Goal: Task Accomplishment & Management: Manage account settings

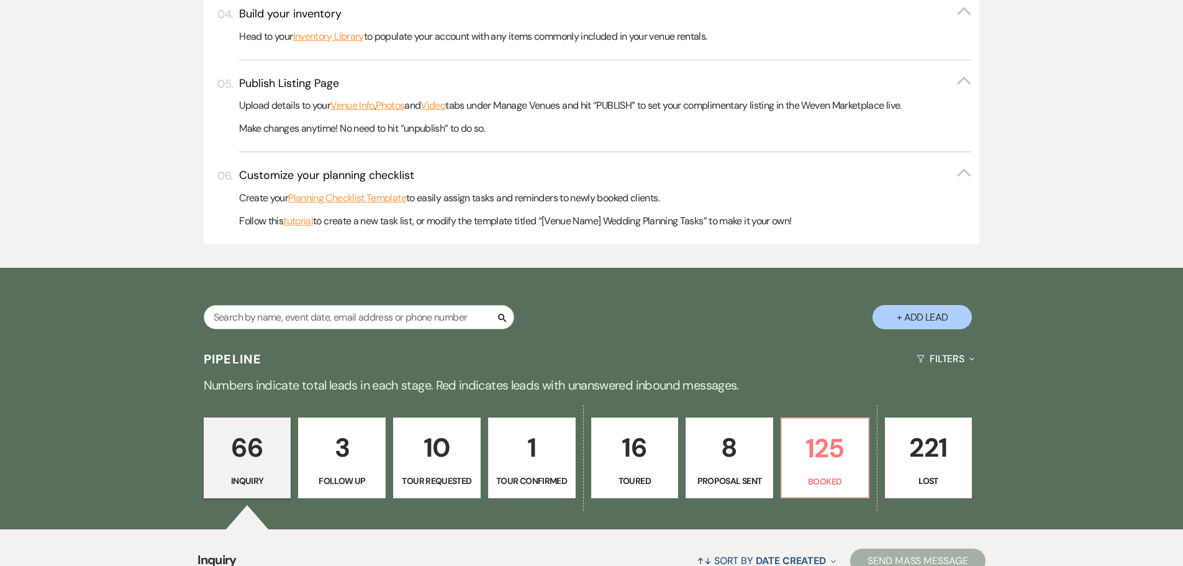
scroll to position [559, 0]
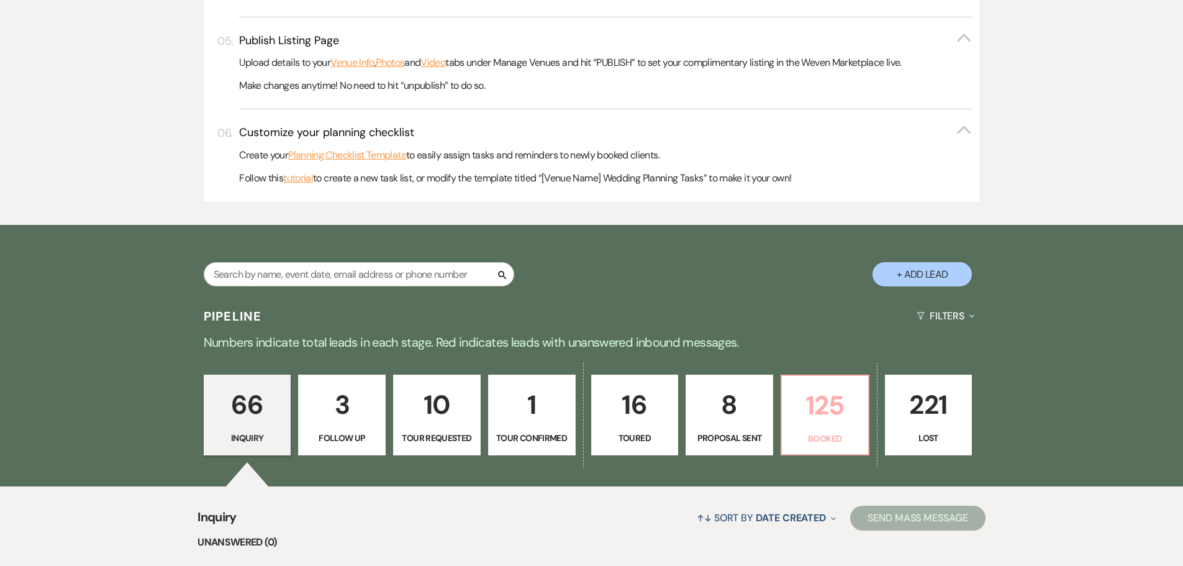
click at [805, 415] on p "125" at bounding box center [824, 405] width 71 height 42
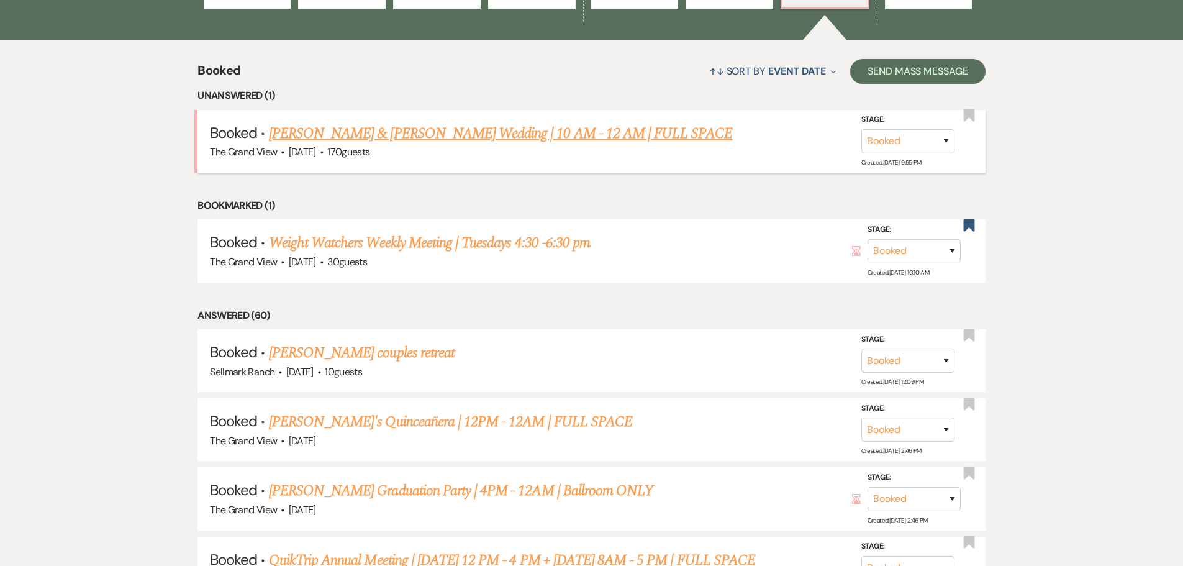
click at [429, 137] on link "[PERSON_NAME] & [PERSON_NAME] Wedding | 10 AM - 12 AM | FULL SPACE" at bounding box center [501, 133] width 464 height 22
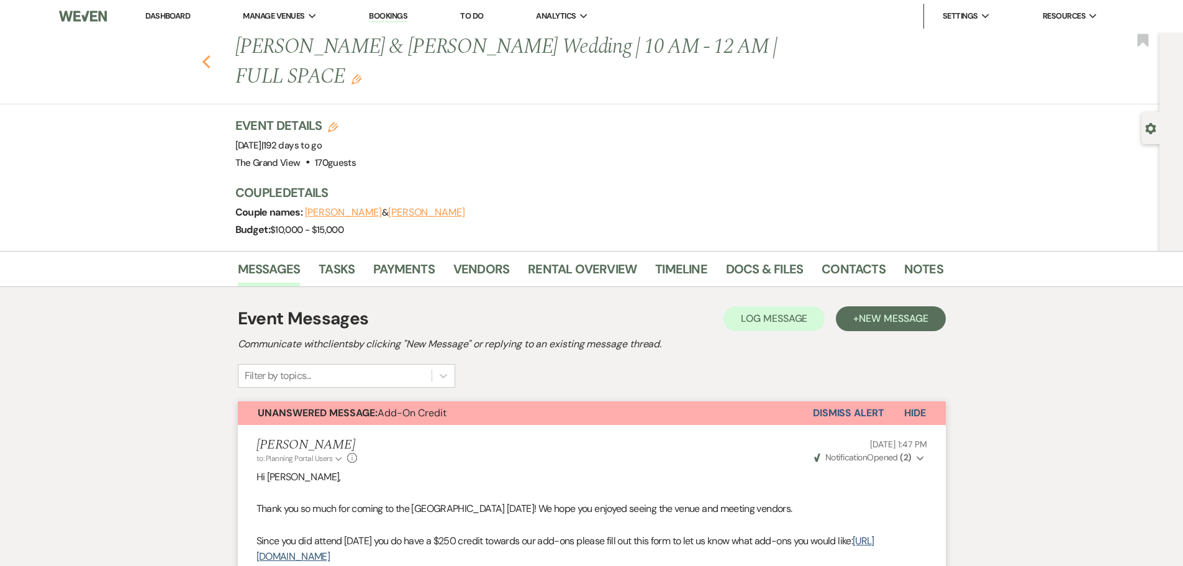
click at [209, 55] on icon "Previous" at bounding box center [206, 62] width 9 height 15
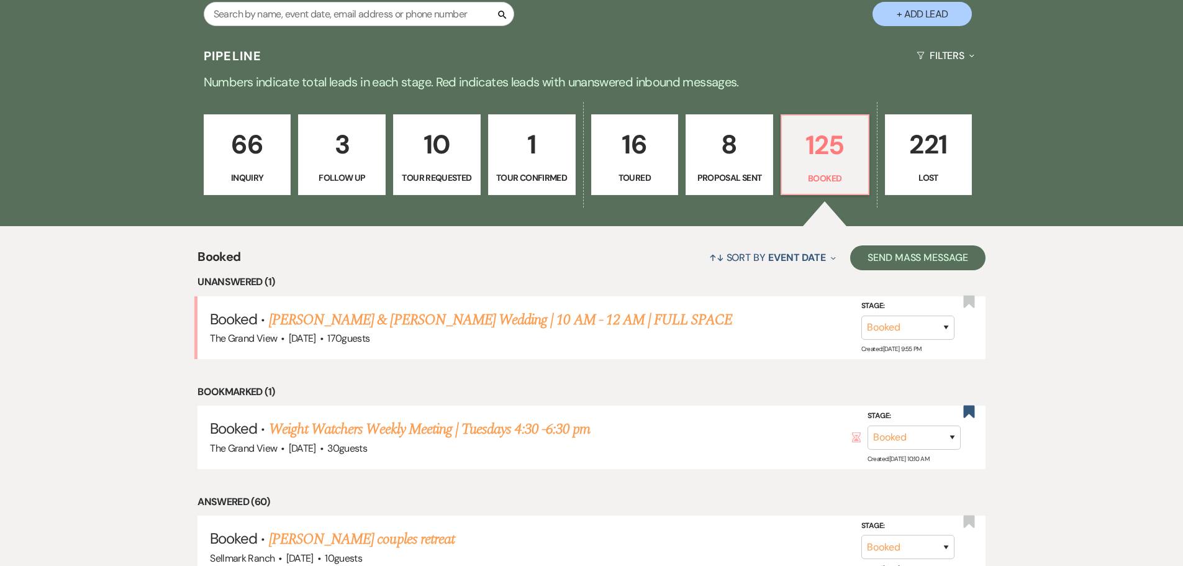
click at [655, 186] on link "16 Toured" at bounding box center [635, 154] width 88 height 81
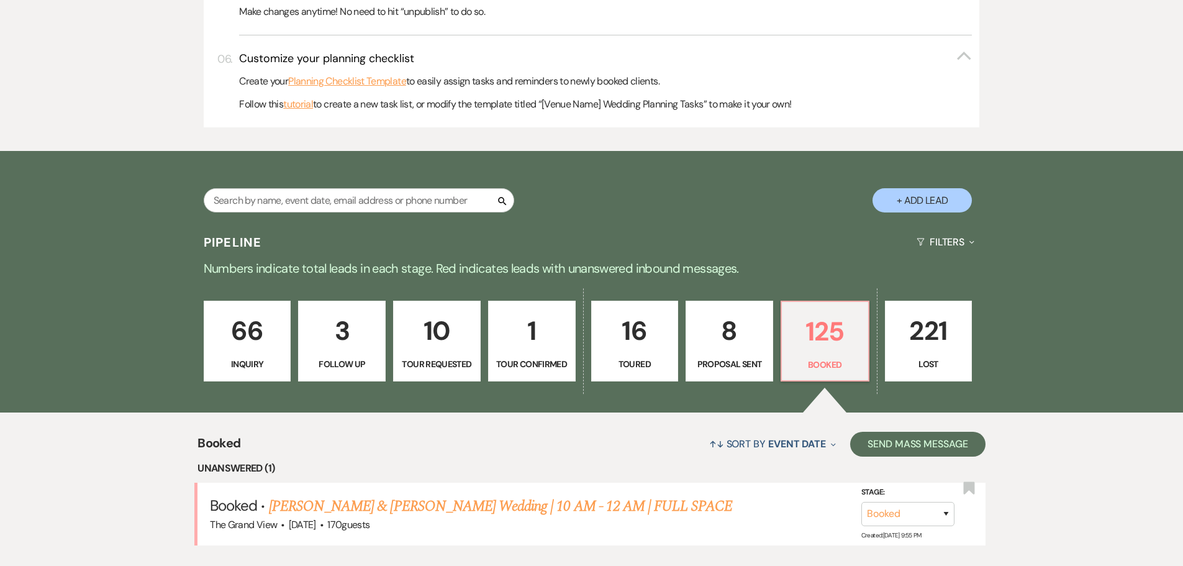
select select "5"
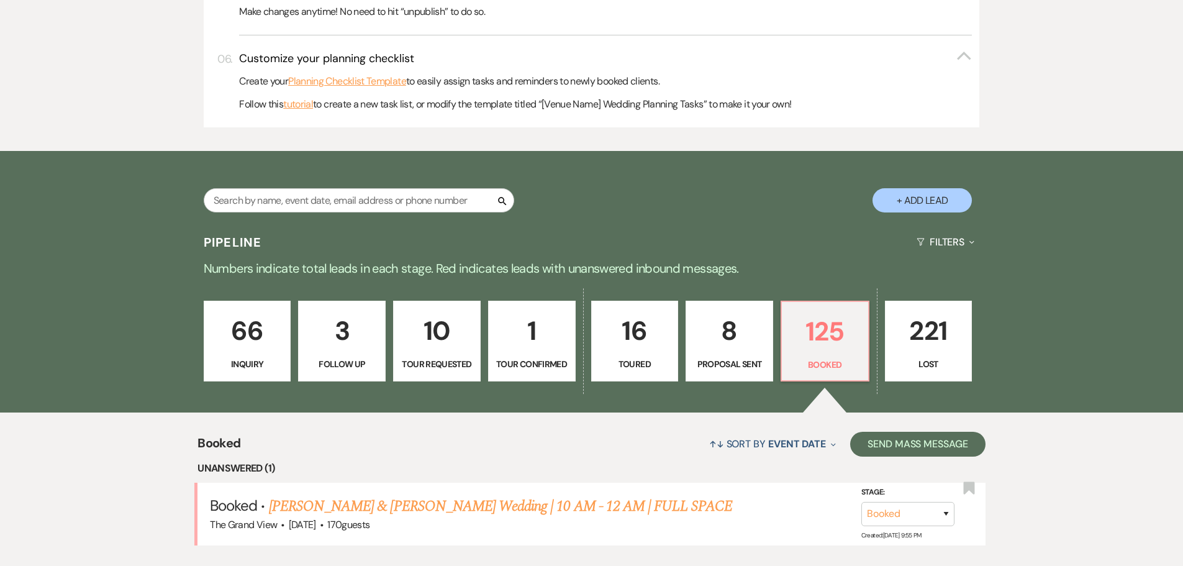
select select "5"
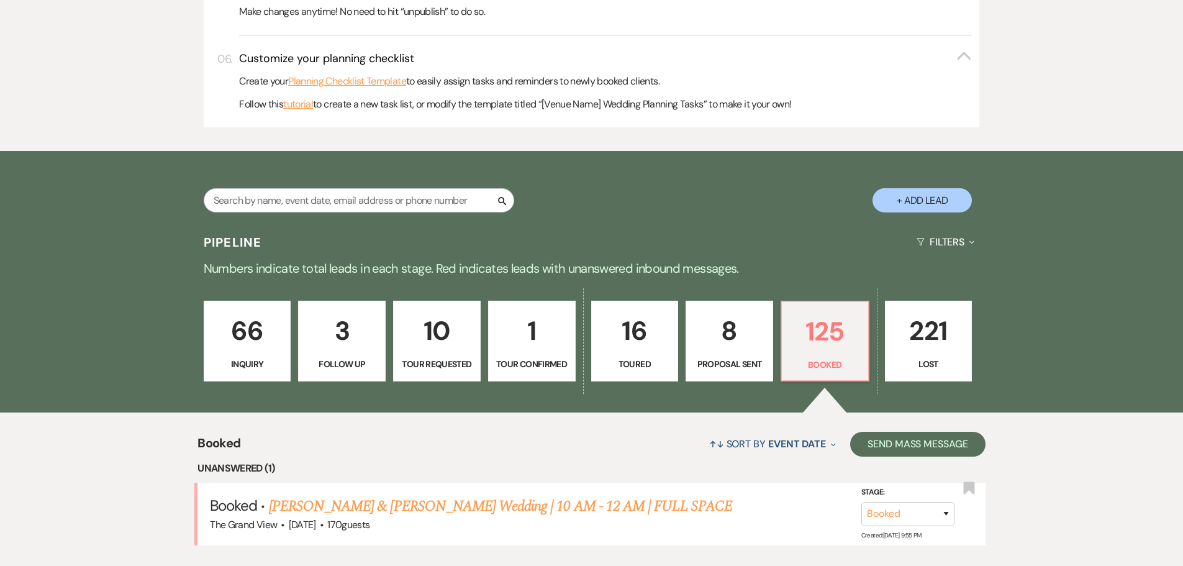
select select "5"
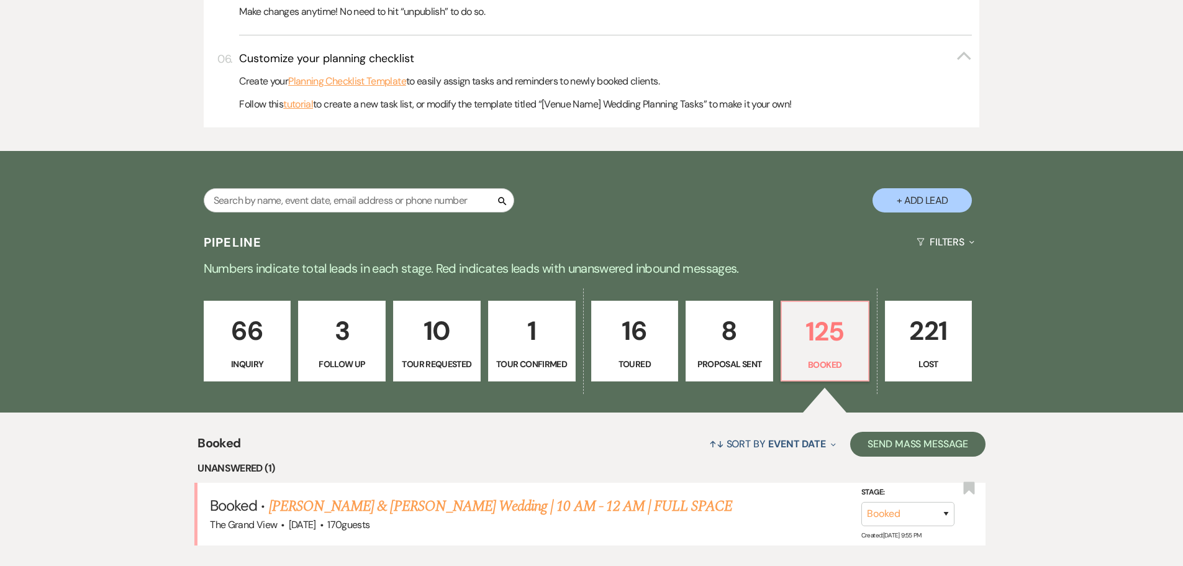
select select "5"
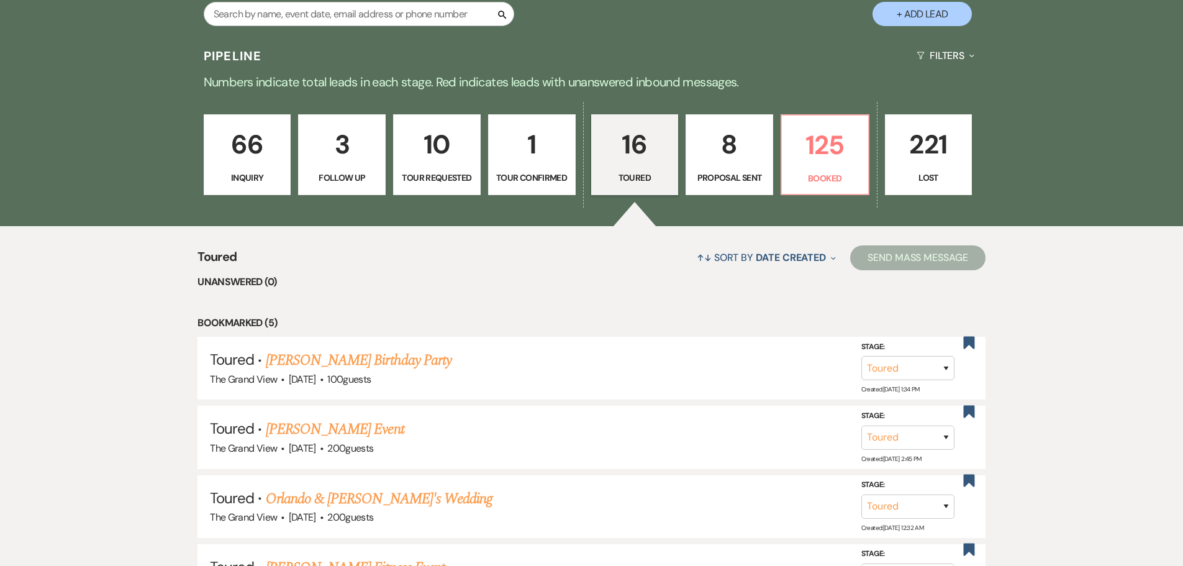
click at [733, 184] on link "8 Proposal Sent" at bounding box center [730, 154] width 88 height 81
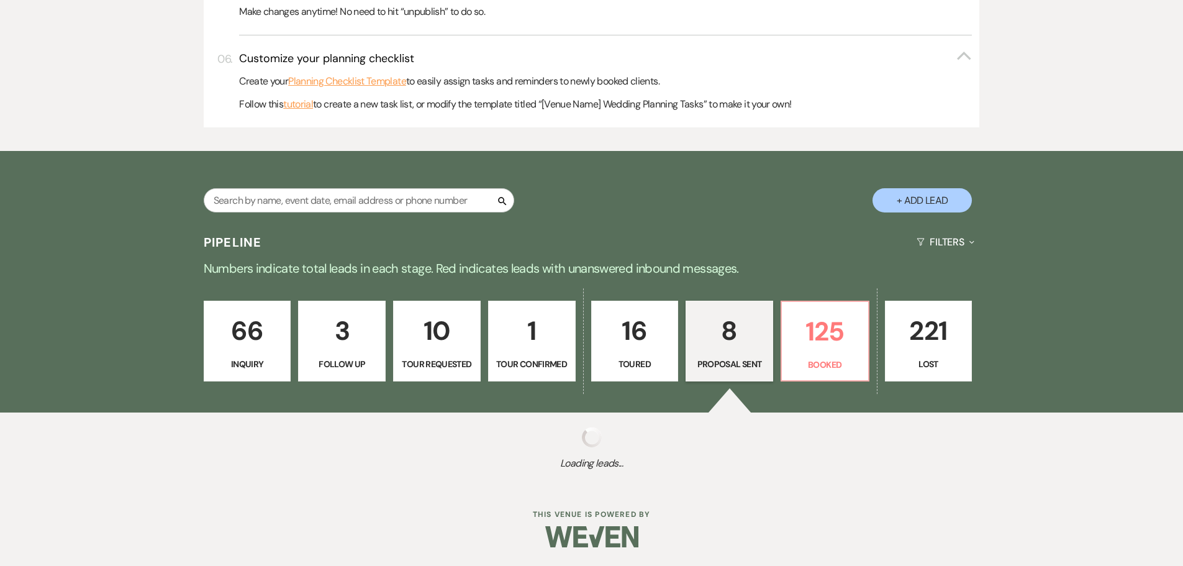
select select "6"
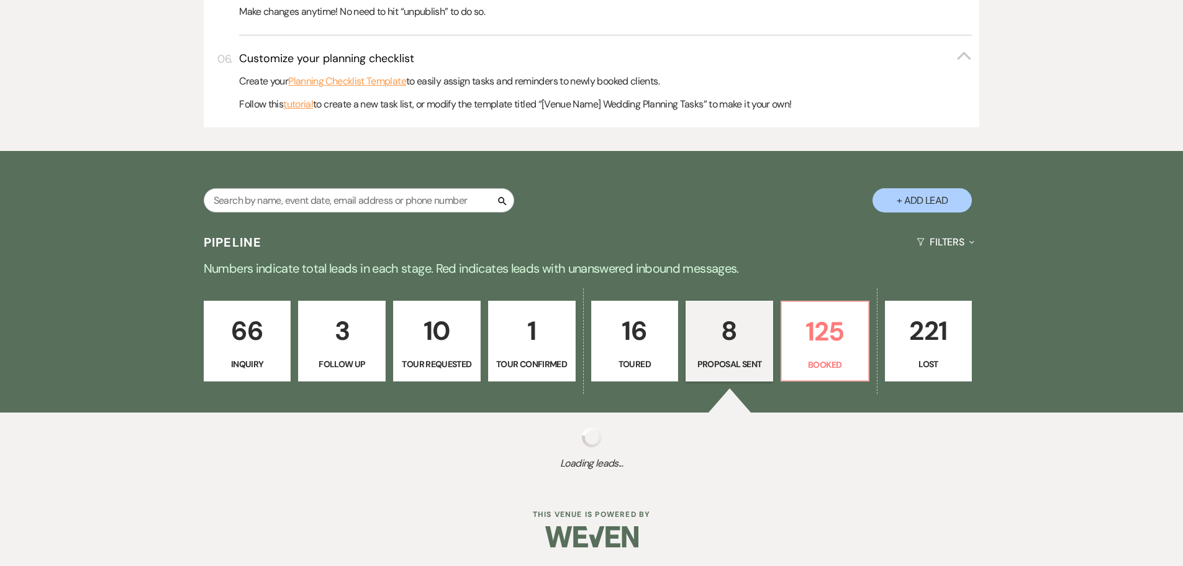
select select "6"
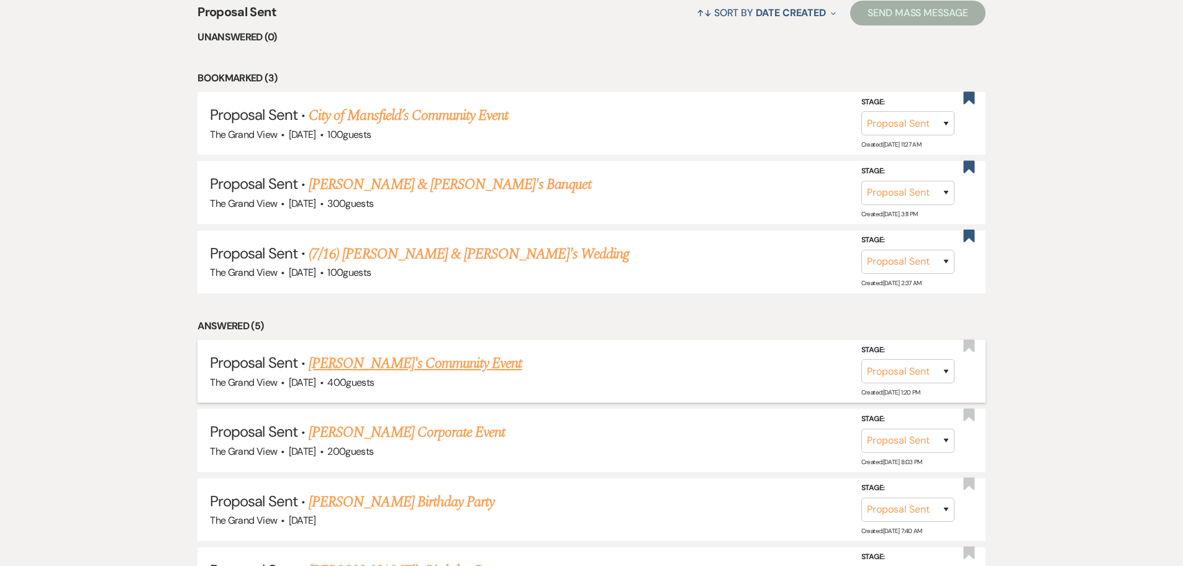
scroll to position [1067, 0]
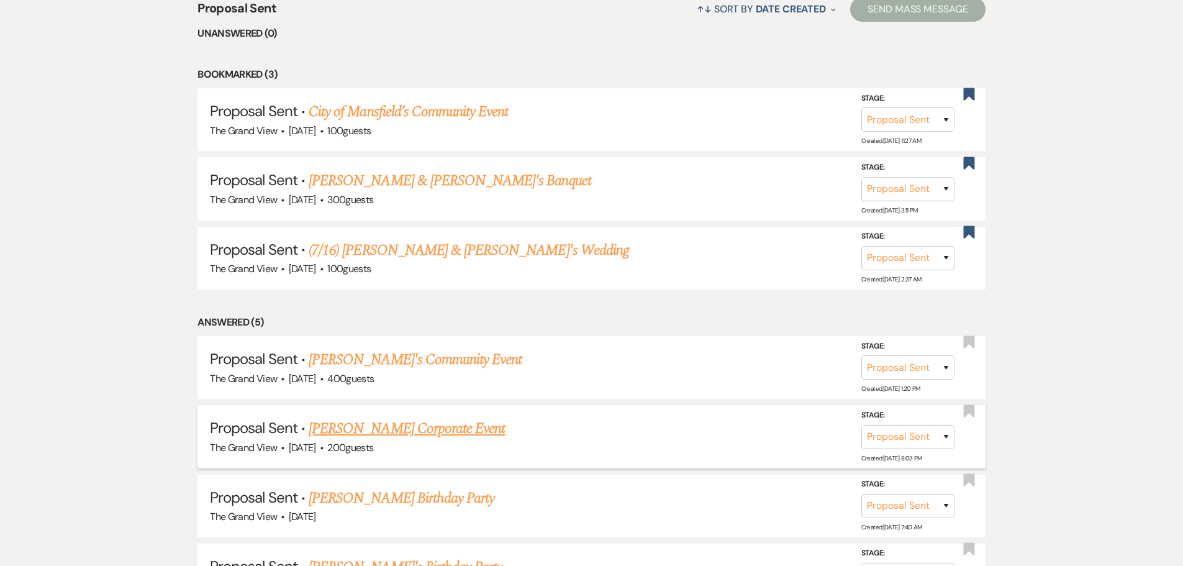
click at [427, 427] on link "[PERSON_NAME] Corporate Event" at bounding box center [407, 428] width 196 height 22
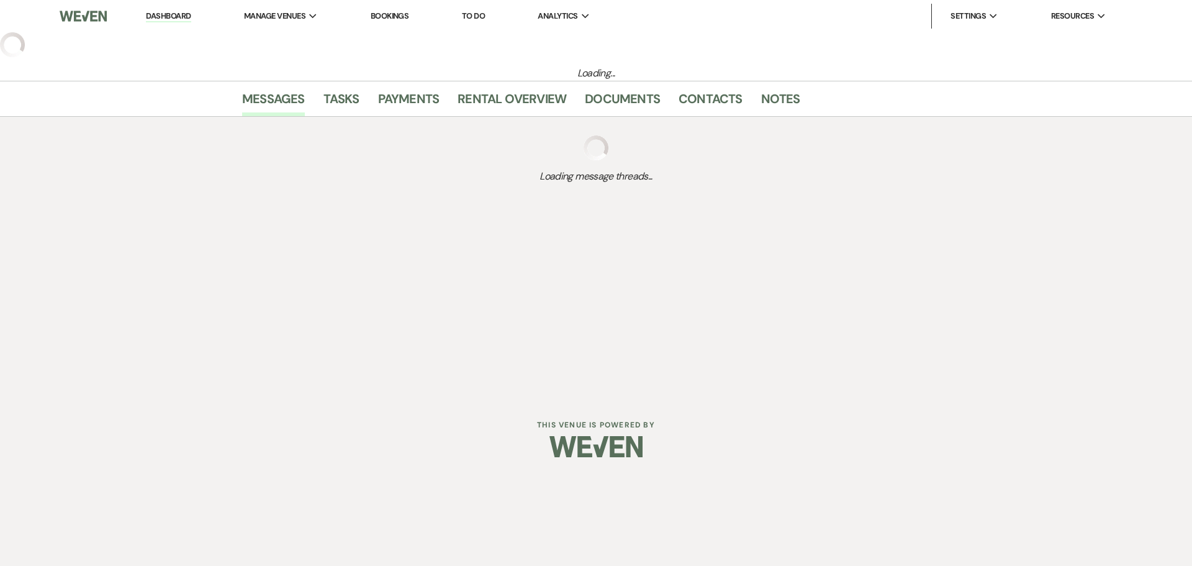
select select "6"
select select "5"
select select "9"
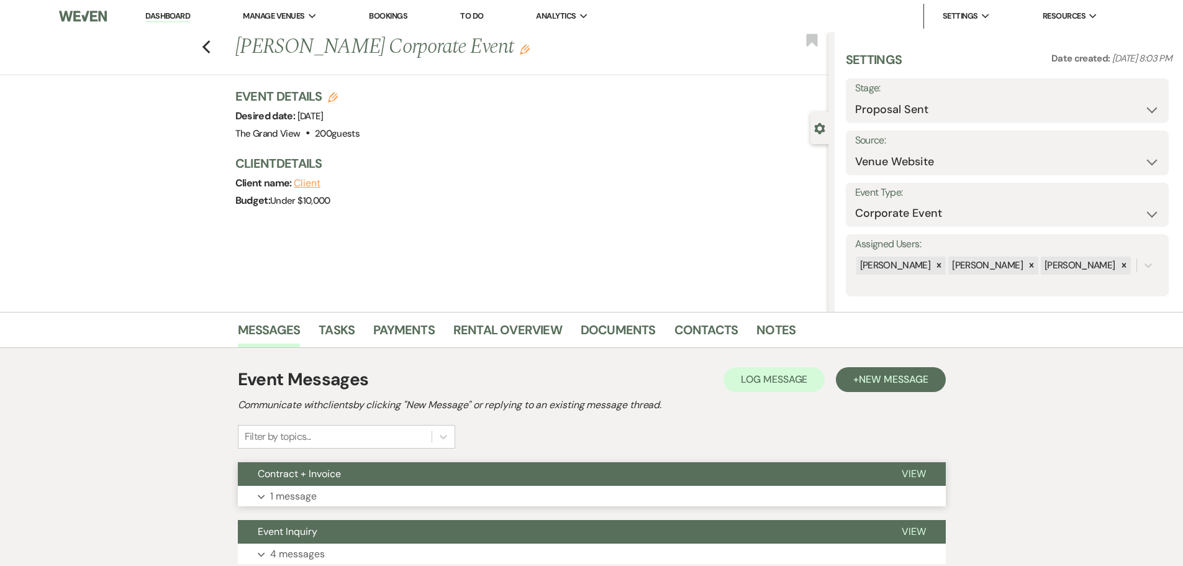
click at [387, 482] on button "Contract + Invoice" at bounding box center [560, 474] width 644 height 24
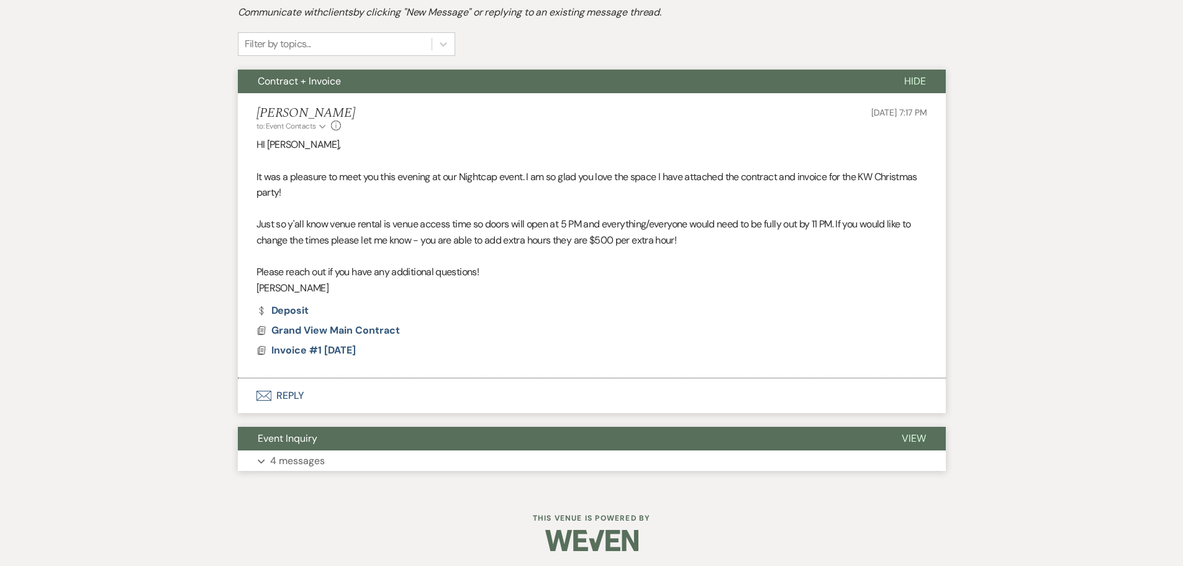
scroll to position [396, 0]
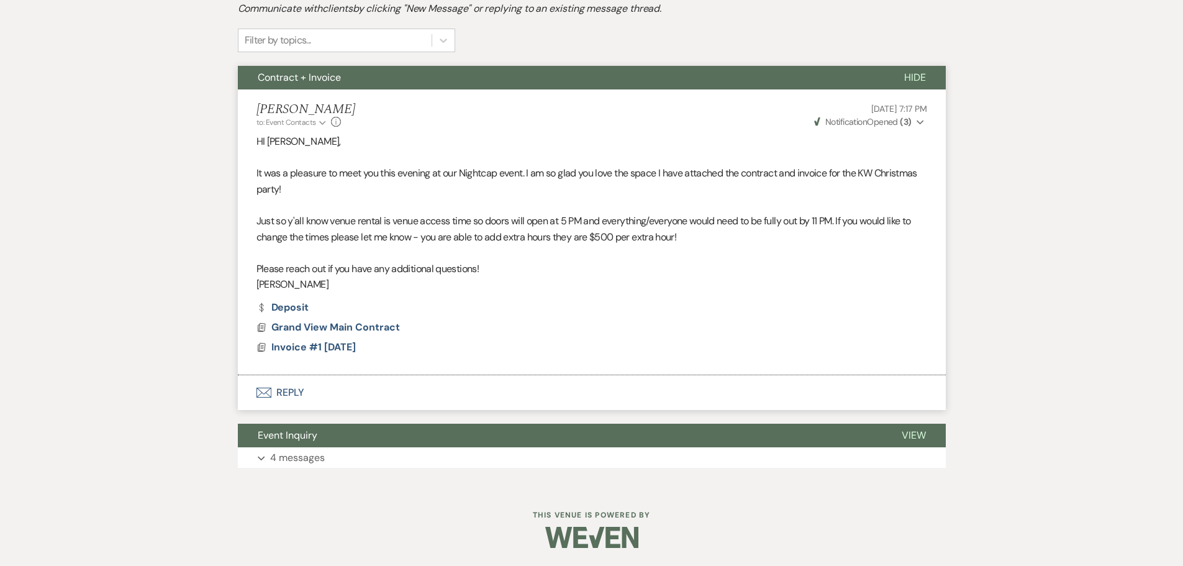
click at [285, 392] on button "Envelope Reply" at bounding box center [592, 392] width 708 height 35
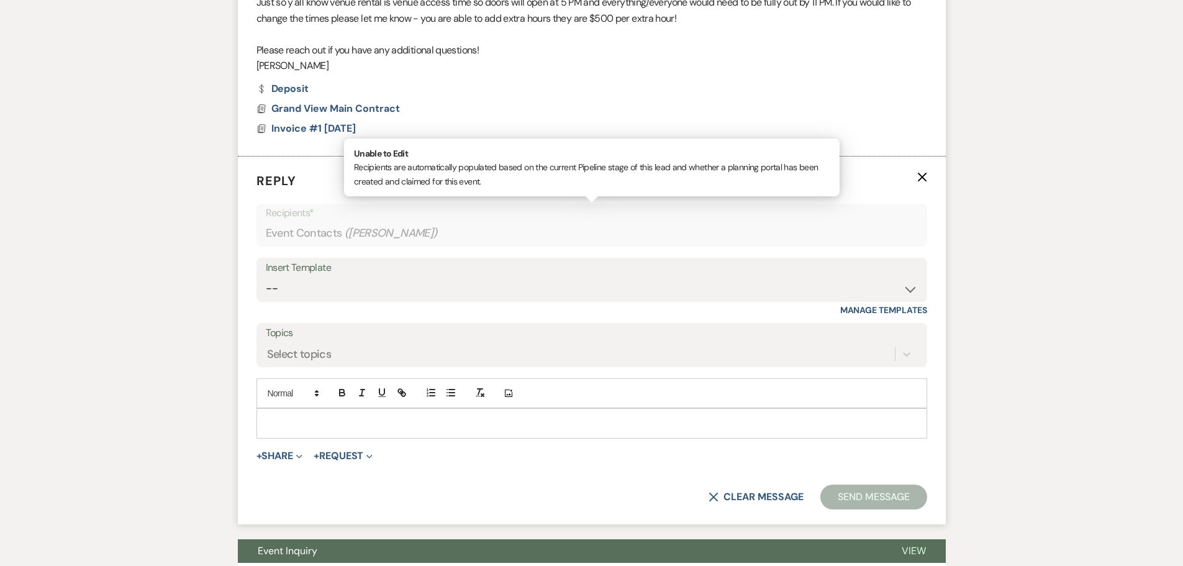
scroll to position [617, 0]
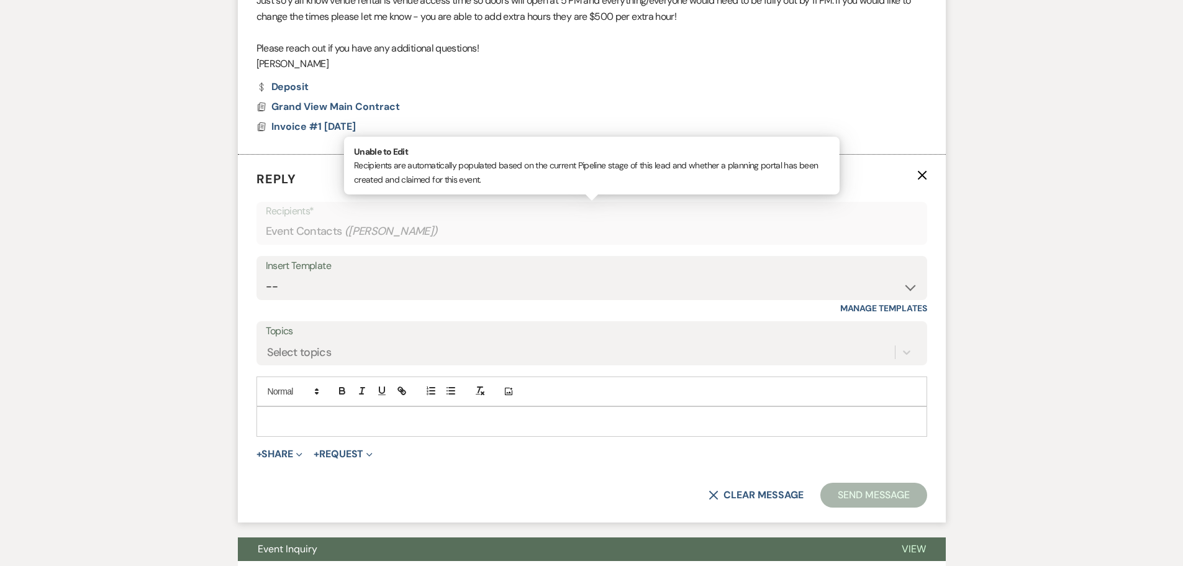
click at [306, 408] on div at bounding box center [591, 421] width 669 height 29
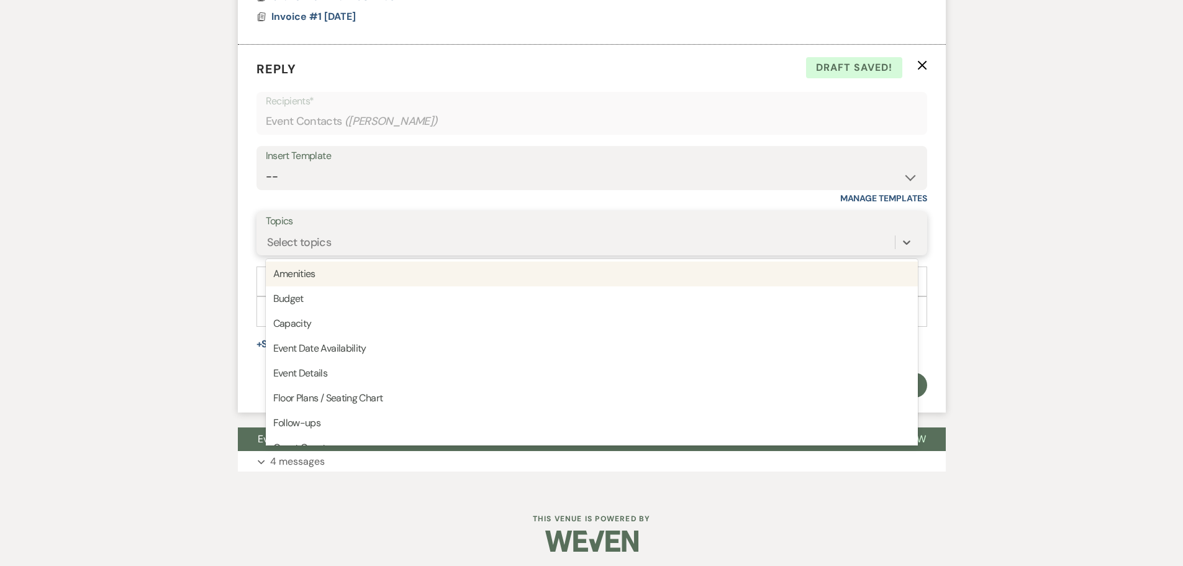
scroll to position [731, 0]
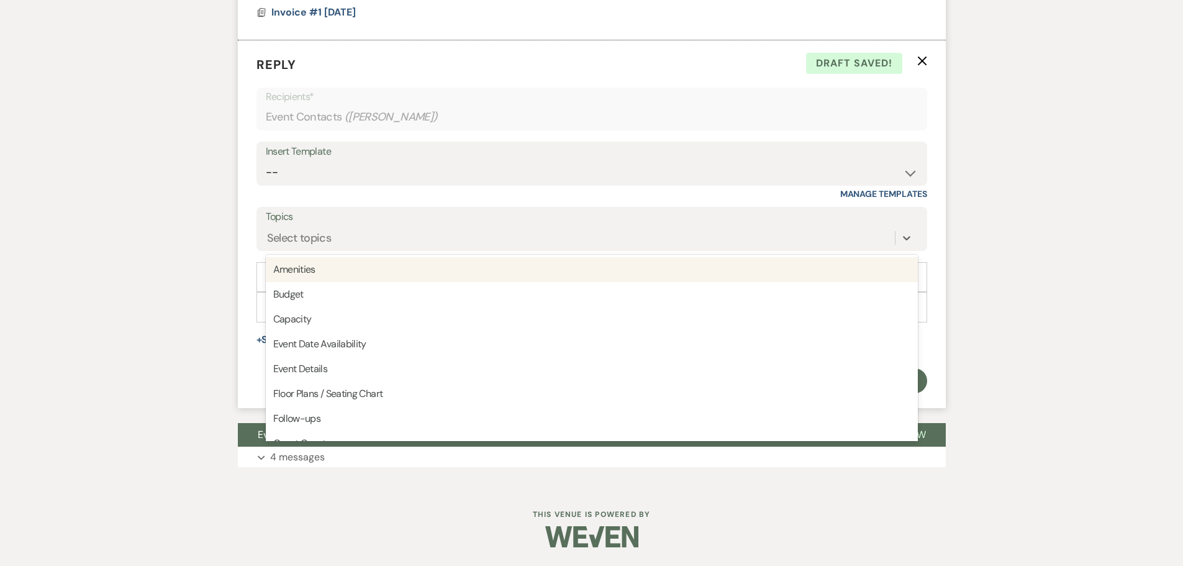
click at [212, 333] on div "Messages Tasks Payments Rental Overview Documents Contacts Notes Event Messages…" at bounding box center [591, 33] width 1183 height 905
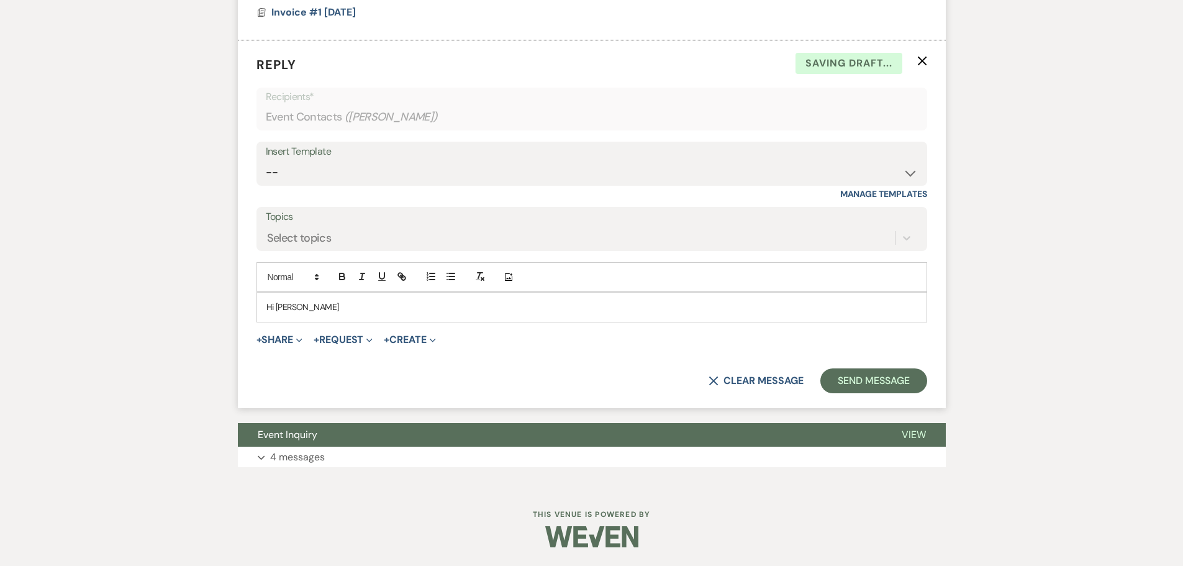
click at [304, 312] on p "Hi [PERSON_NAME]" at bounding box center [591, 307] width 651 height 14
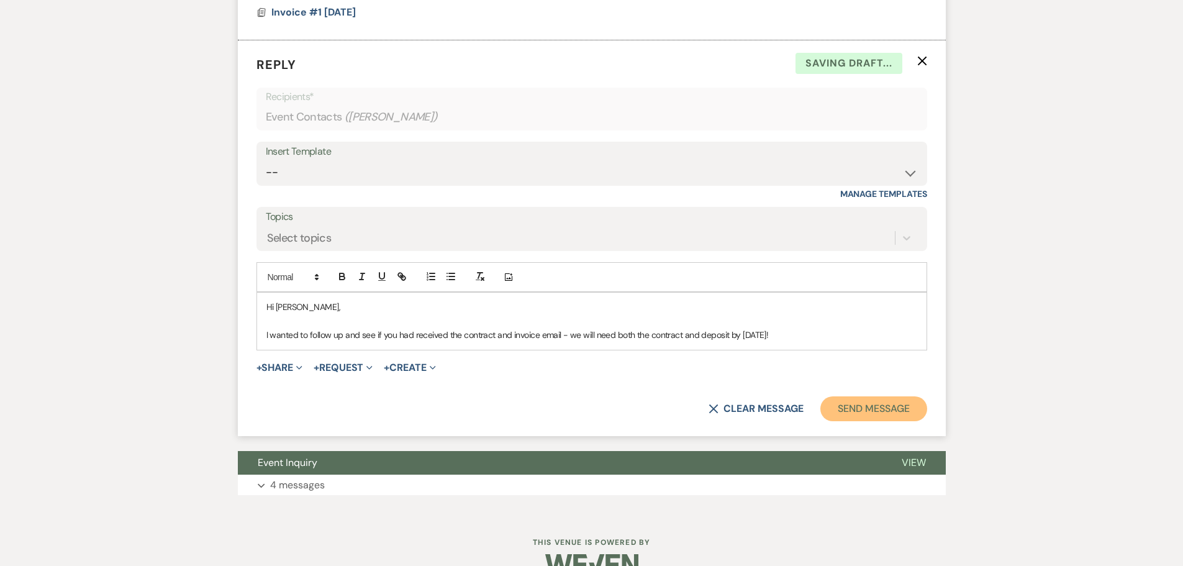
click at [850, 402] on button "Send Message" at bounding box center [873, 408] width 106 height 25
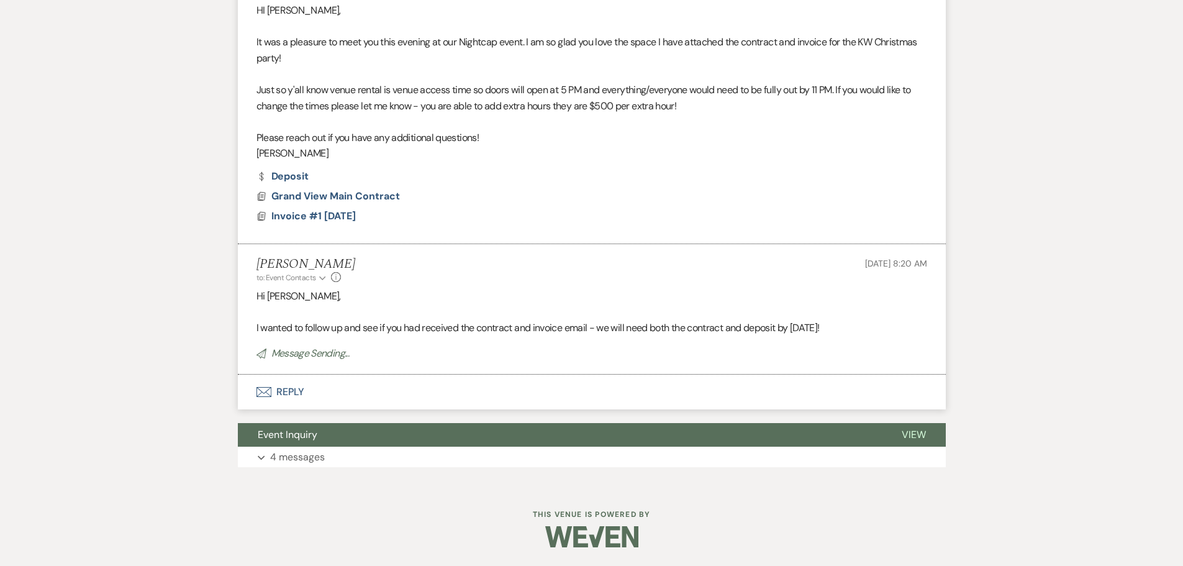
scroll to position [527, 0]
drag, startPoint x: 785, startPoint y: 318, endPoint x: 236, endPoint y: 295, distance: 549.4
click at [236, 295] on div "Messages Tasks Payments Rental Overview Documents Contacts Notes Event Messages…" at bounding box center [591, 135] width 1183 height 701
copy div "Hi [PERSON_NAME], I wanted to follow up and see if you had received the contrac…"
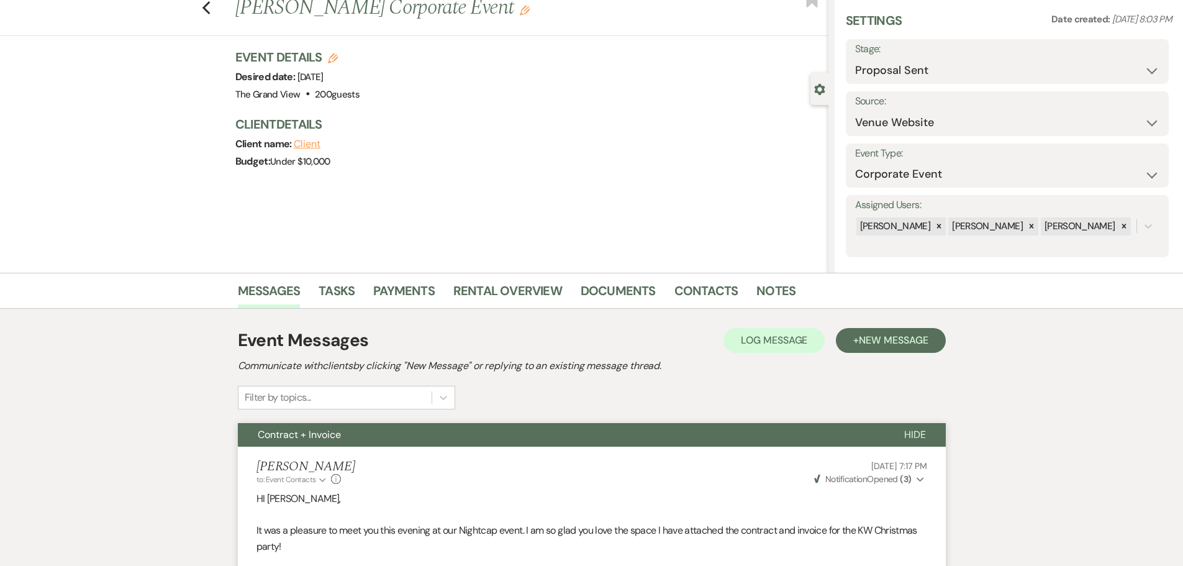
scroll to position [0, 0]
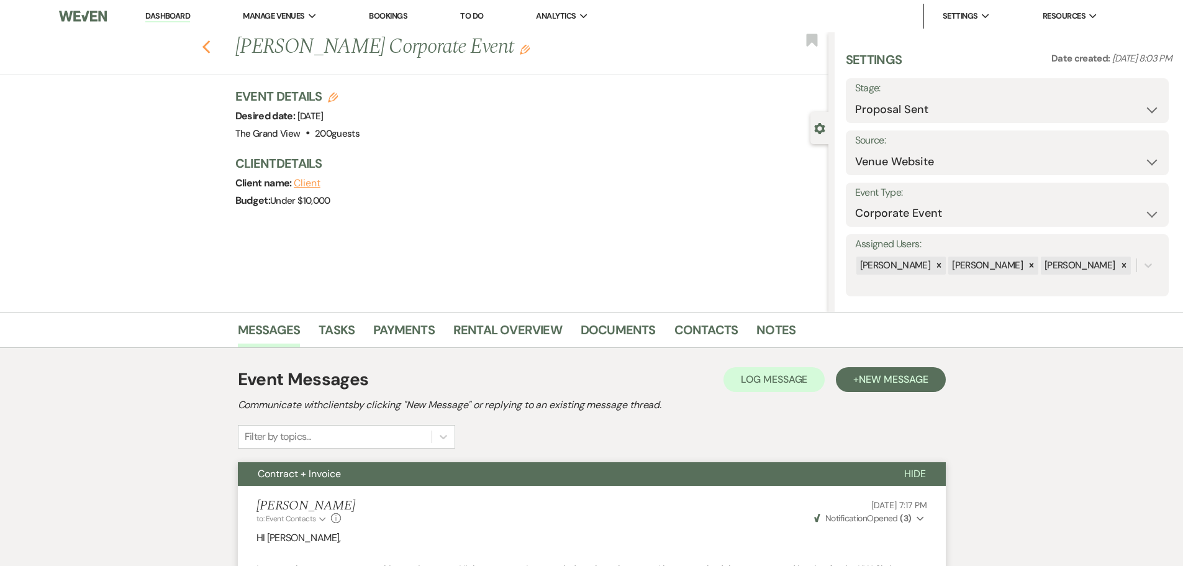
click at [209, 43] on icon "Previous" at bounding box center [206, 47] width 9 height 15
select select "6"
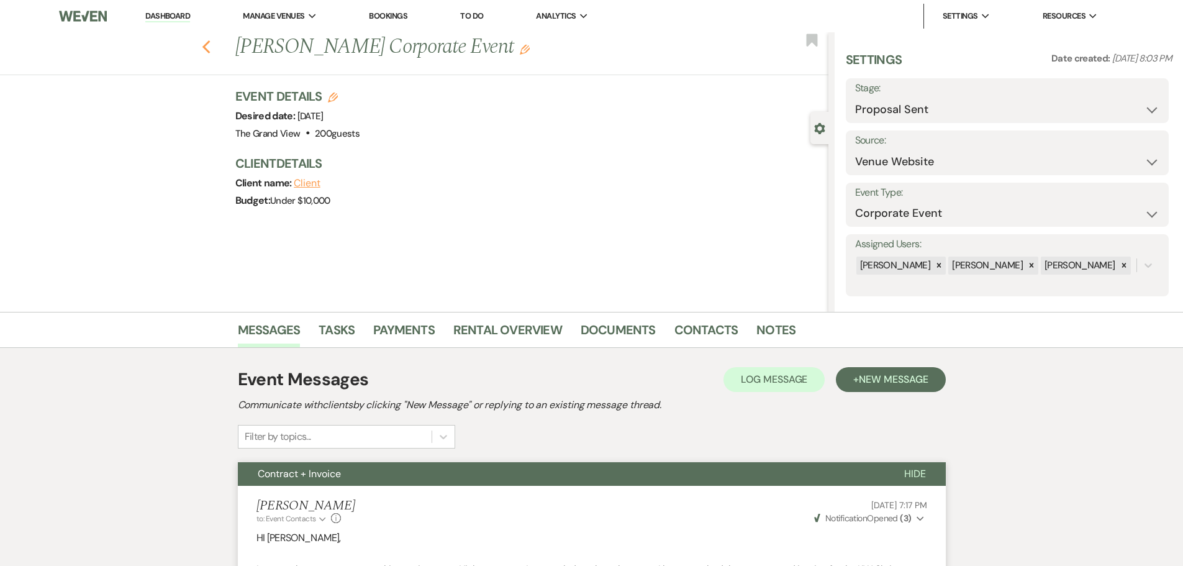
select select "6"
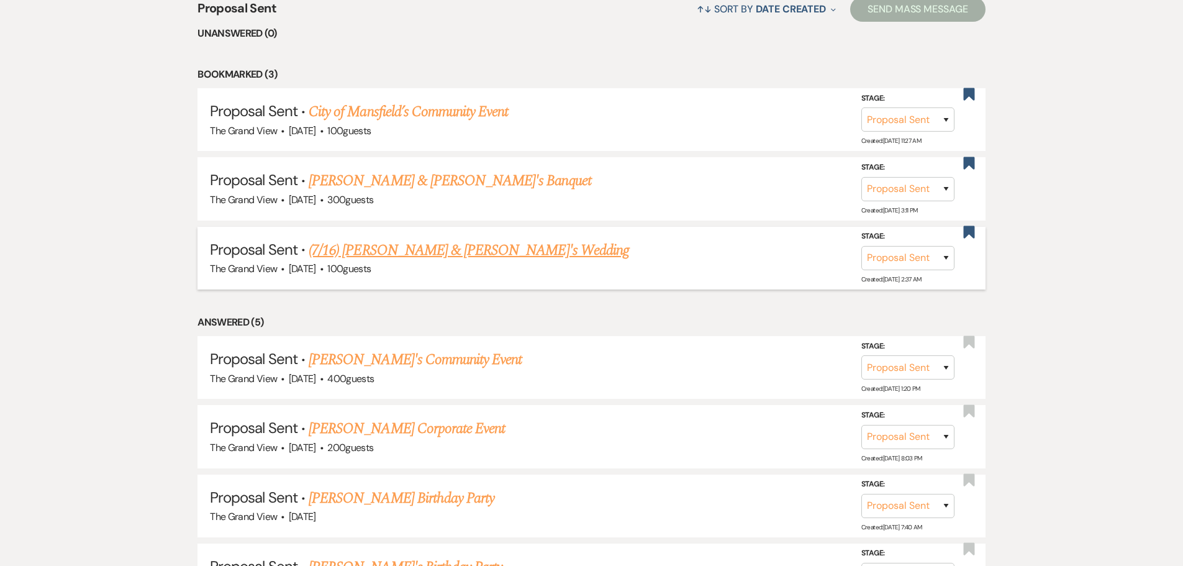
scroll to position [1130, 0]
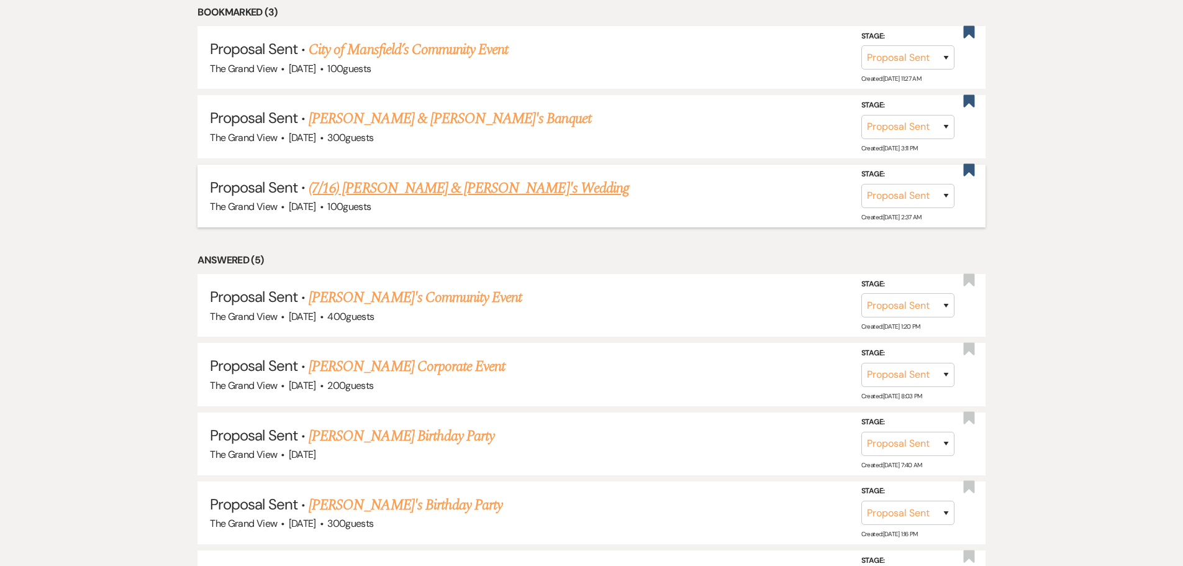
click at [405, 186] on link "(7/16) [PERSON_NAME] & [PERSON_NAME]'s Wedding" at bounding box center [469, 188] width 320 height 22
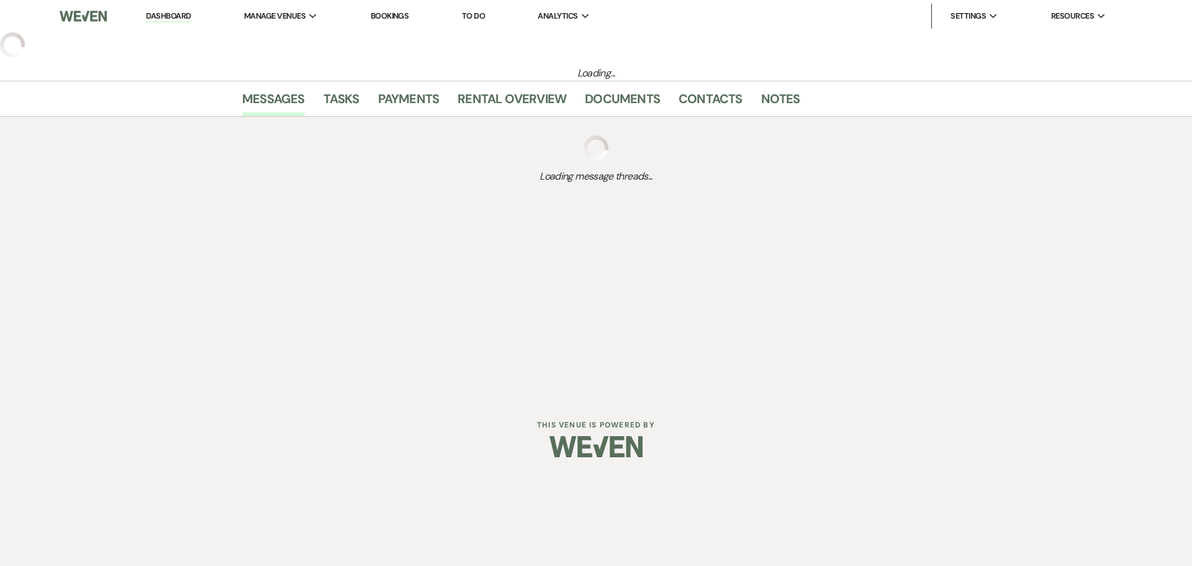
select select "6"
select select "5"
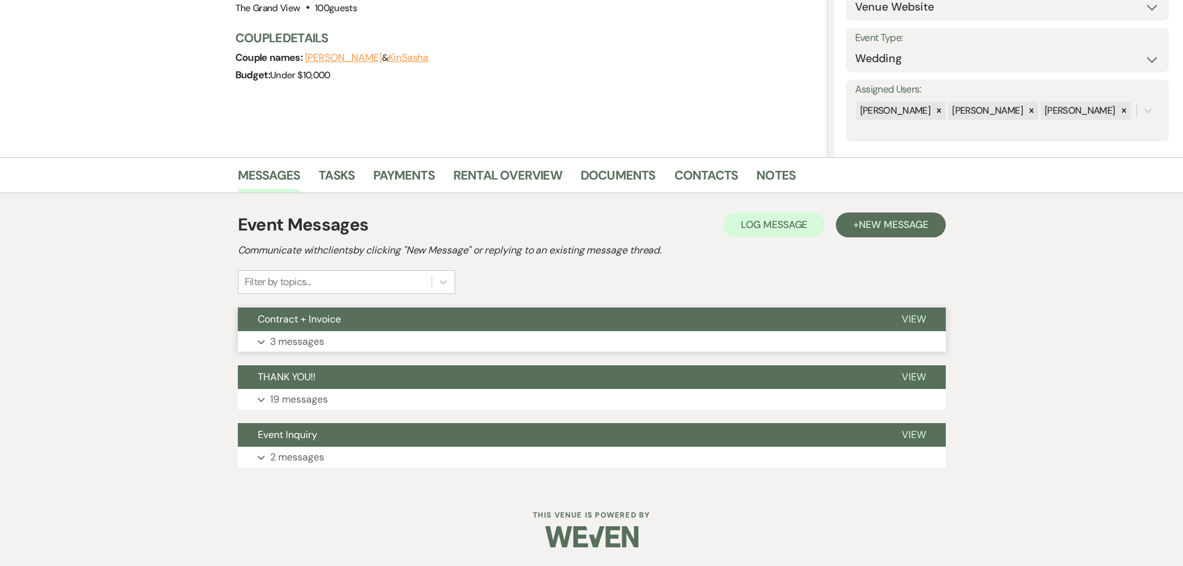
click at [343, 328] on button "Contract + Invoice" at bounding box center [560, 319] width 644 height 24
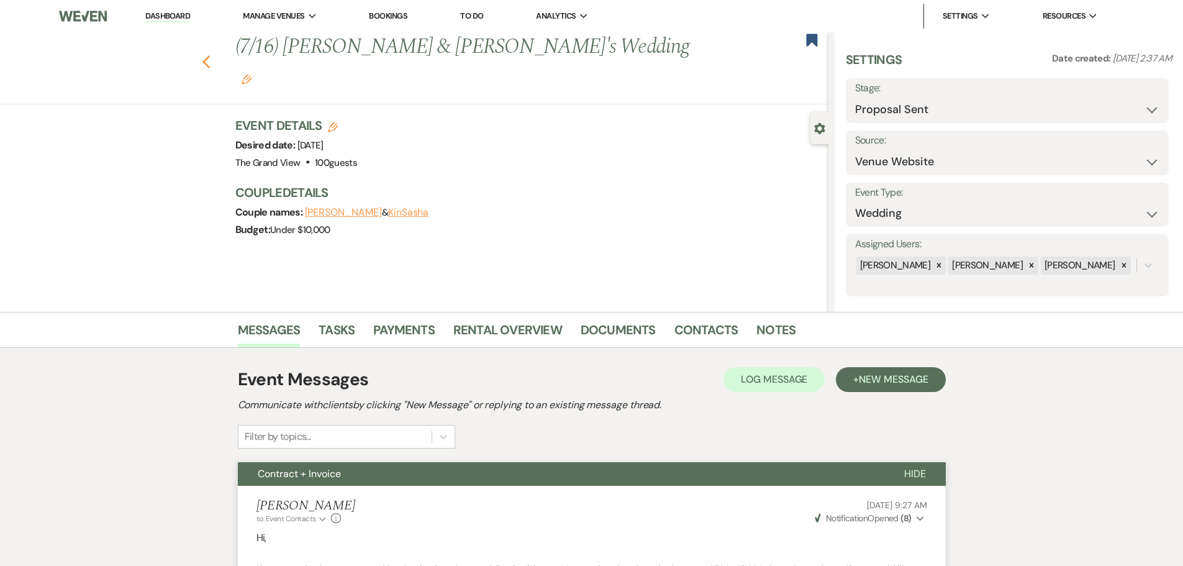
click at [209, 55] on use "button" at bounding box center [206, 62] width 8 height 14
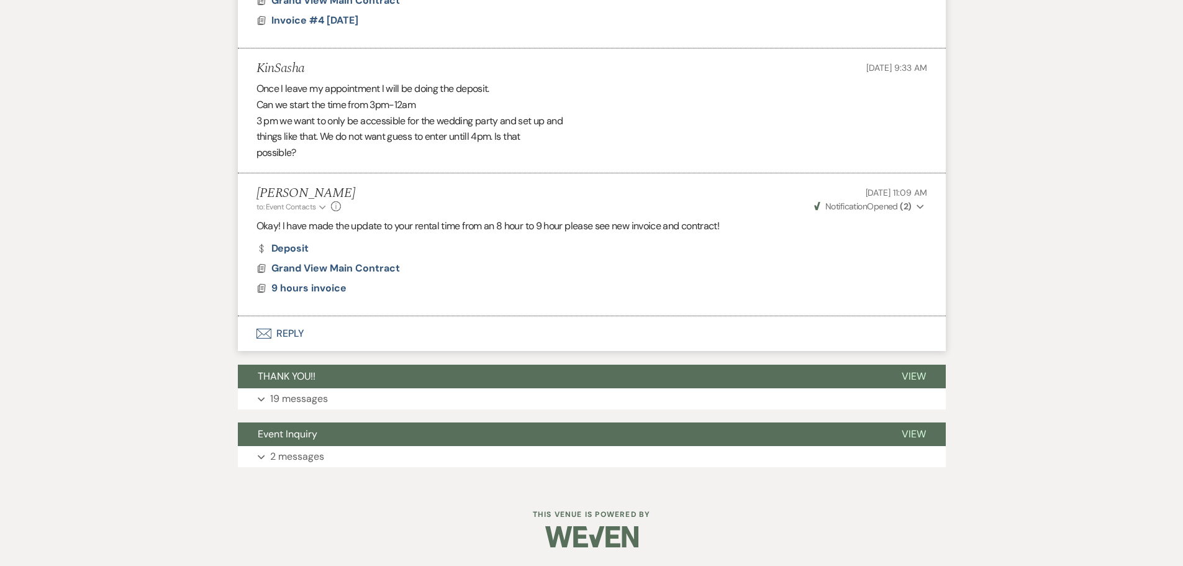
select select "6"
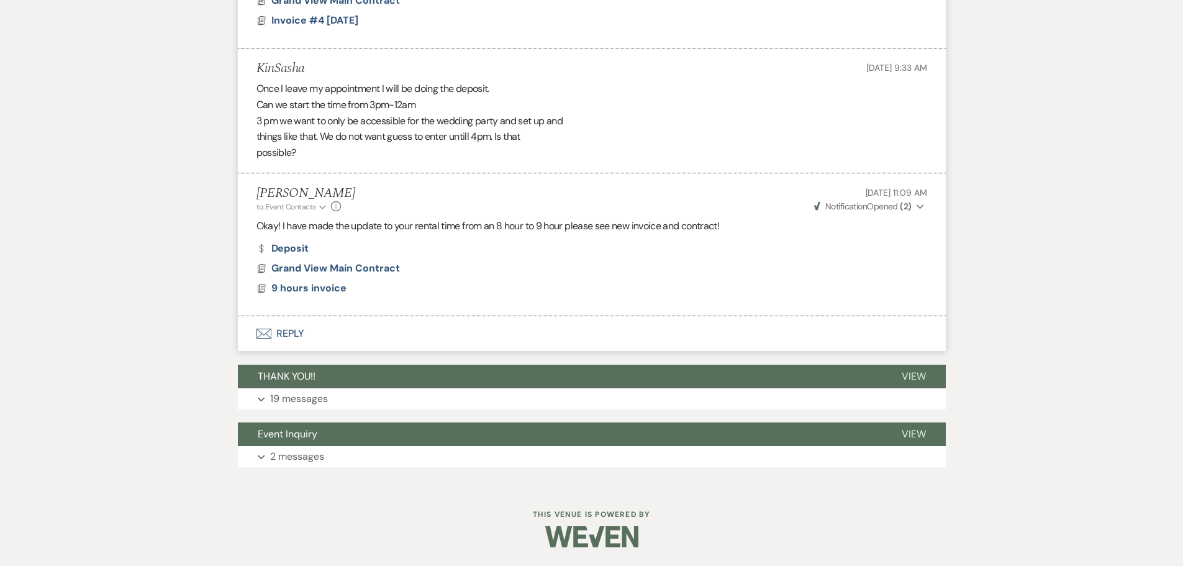
select select "6"
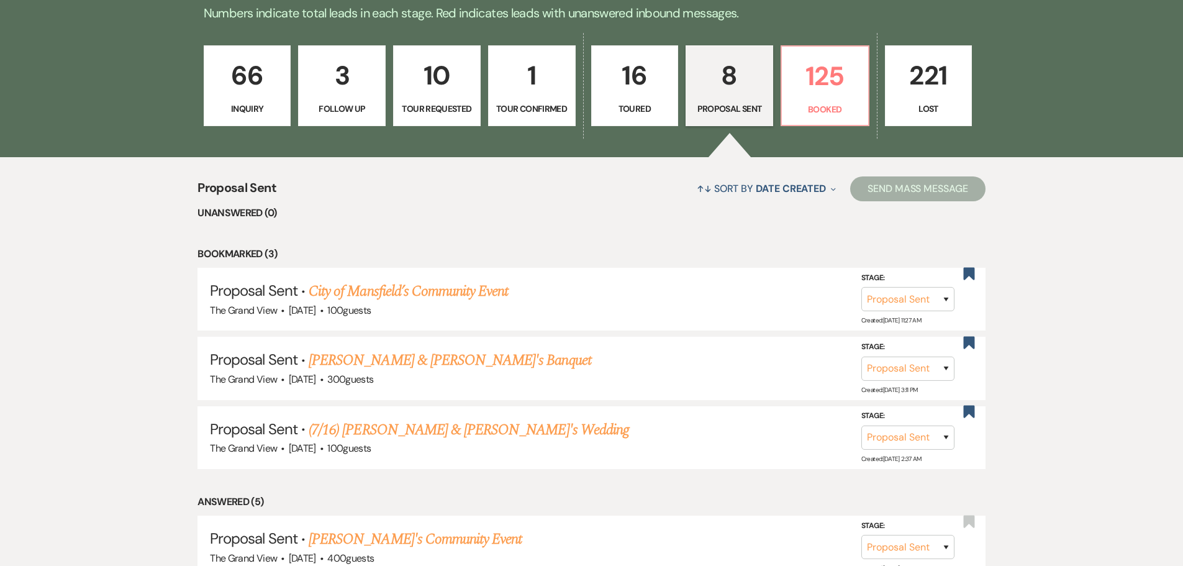
scroll to position [819, 0]
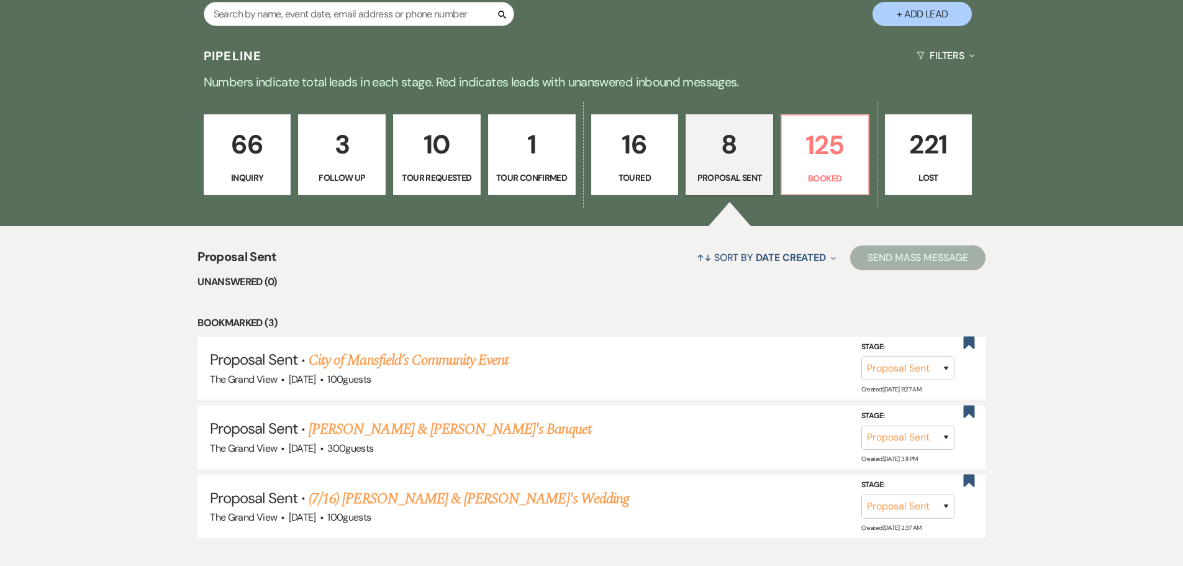
click at [629, 174] on p "Toured" at bounding box center [634, 178] width 71 height 14
select select "5"
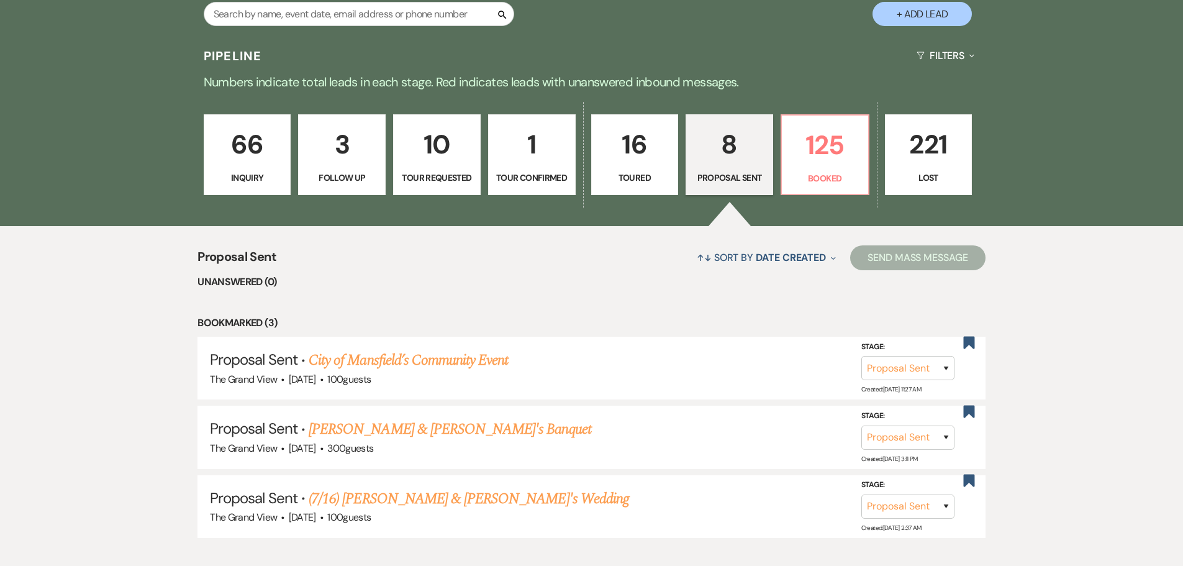
select select "5"
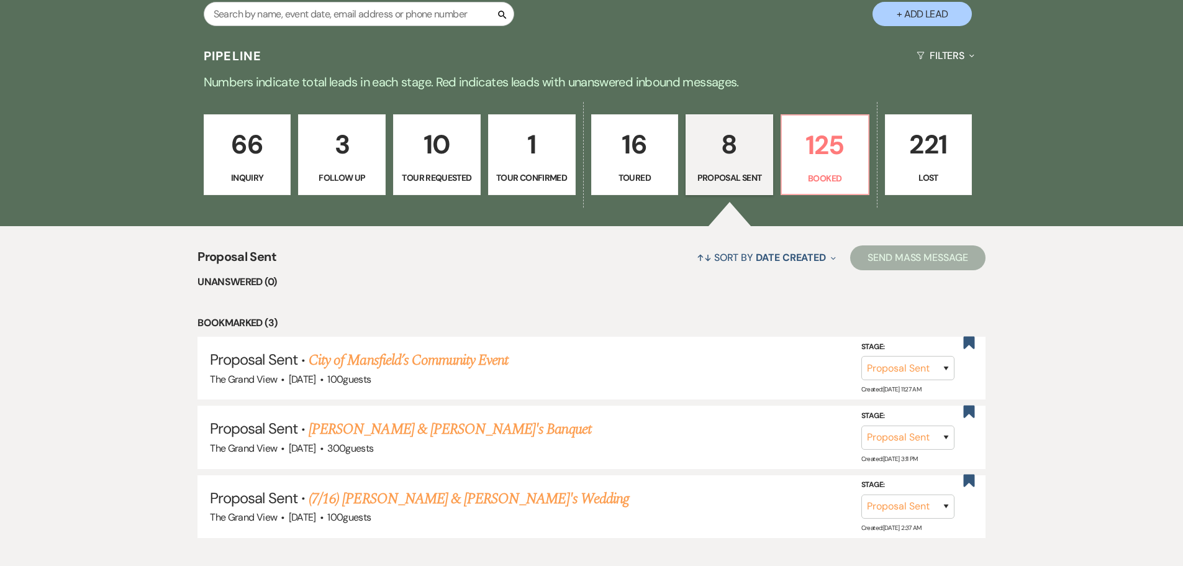
select select "5"
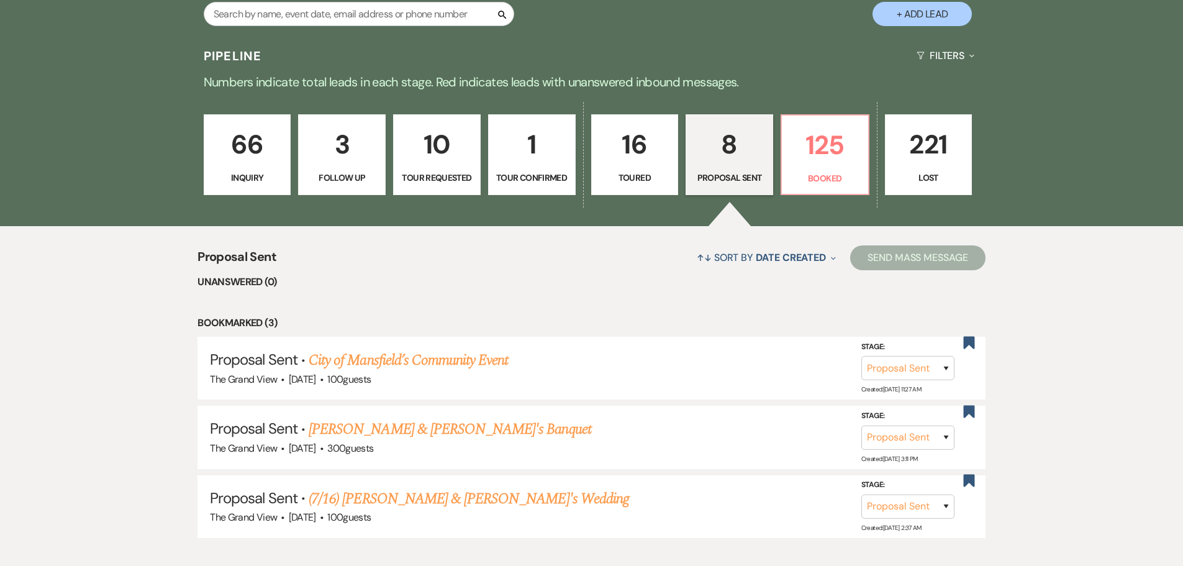
select select "5"
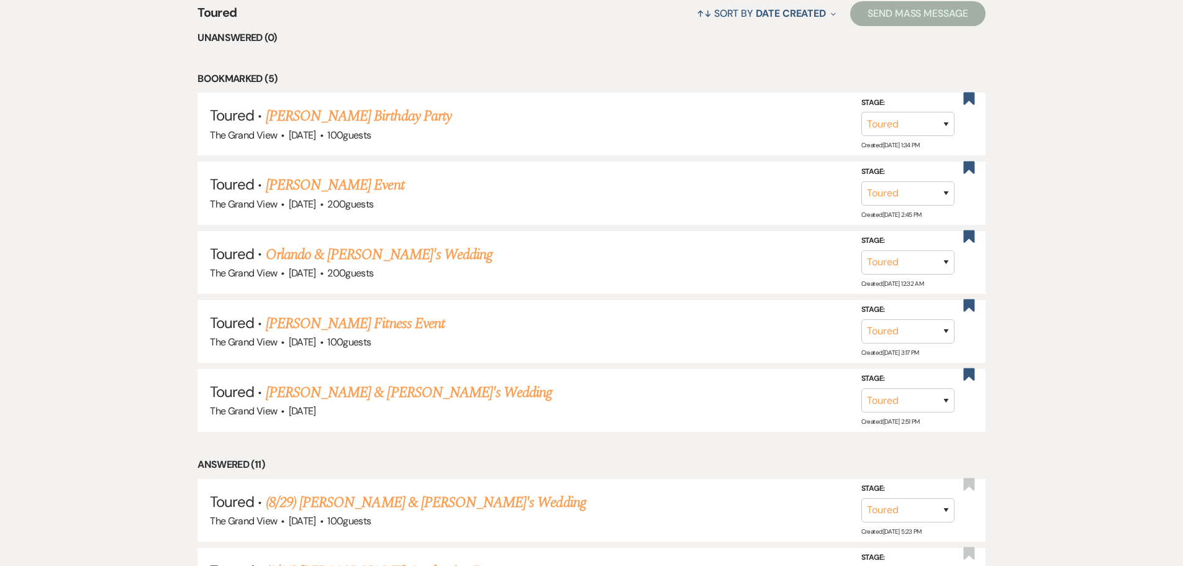
scroll to position [1067, 0]
